Goal: Transaction & Acquisition: Purchase product/service

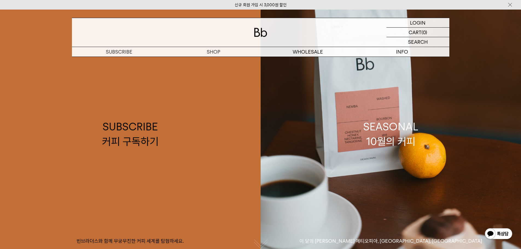
drag, startPoint x: 199, startPoint y: 0, endPoint x: 458, endPoint y: 72, distance: 269.1
click at [458, 72] on link "SEASONAL 10월의 커피 이 달의 제철 커피 에티오피아, 부룬디, 콜롬비아" at bounding box center [391, 134] width 261 height 249
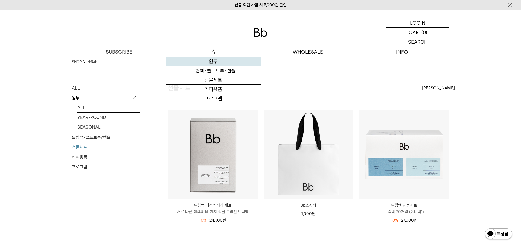
click at [213, 59] on link "원두" at bounding box center [213, 61] width 94 height 9
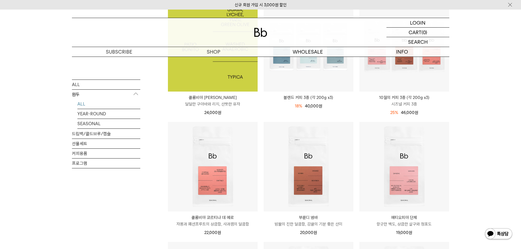
scroll to position [109, 0]
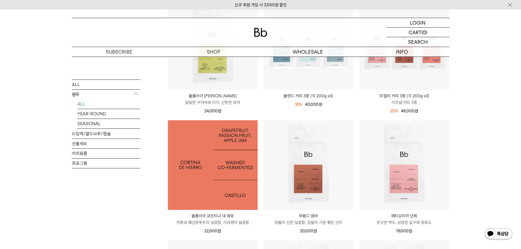
click at [242, 165] on img at bounding box center [213, 165] width 90 height 90
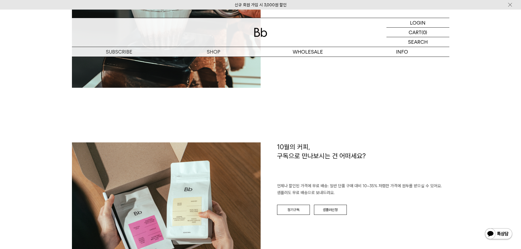
scroll to position [848, 0]
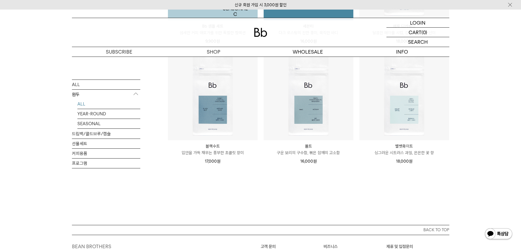
scroll to position [328, 0]
